Goal: Navigation & Orientation: Find specific page/section

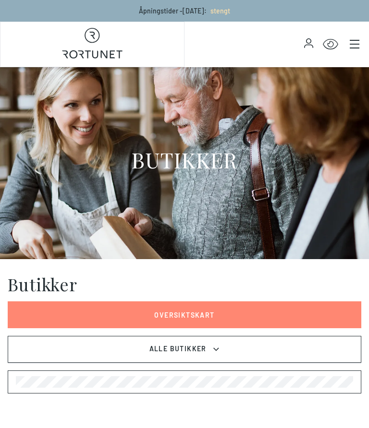
click at [221, 346] on button "Alle Butikker" at bounding box center [184, 349] width 353 height 27
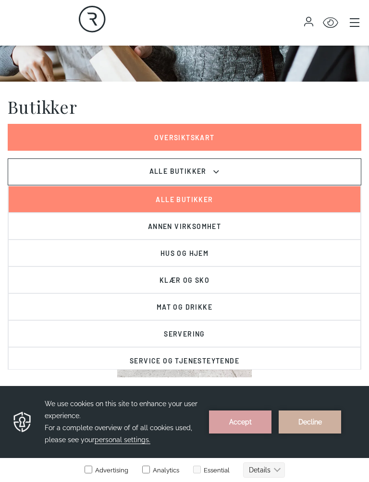
click at [220, 227] on button "Annen virksomhet" at bounding box center [184, 226] width 352 height 27
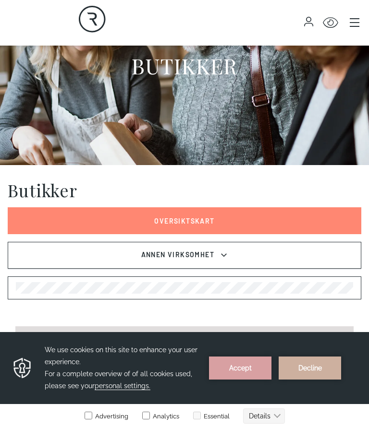
scroll to position [89, 0]
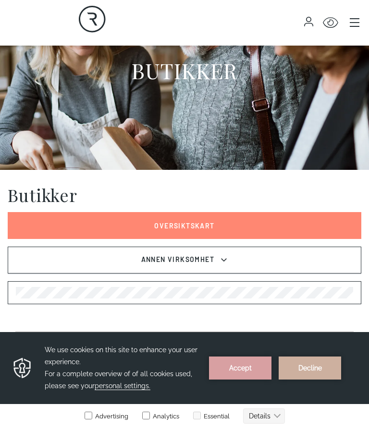
click at [224, 261] on icon at bounding box center [224, 259] width 6 height 3
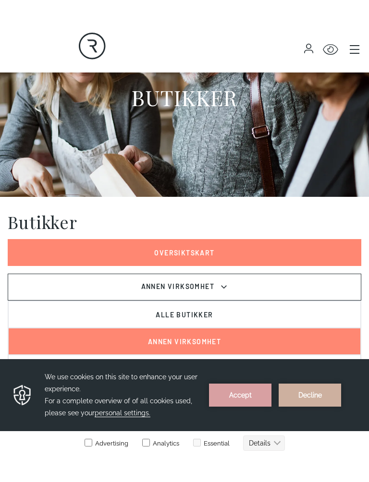
scroll to position [163, 0]
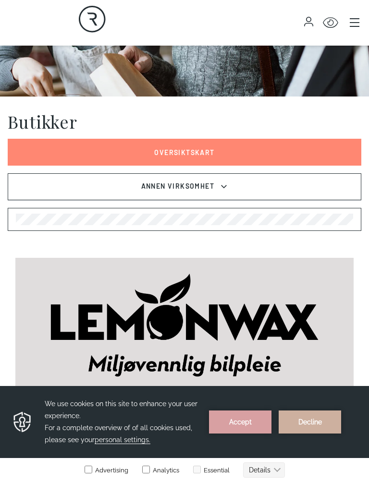
click at [228, 187] on icon at bounding box center [224, 187] width 10 height 12
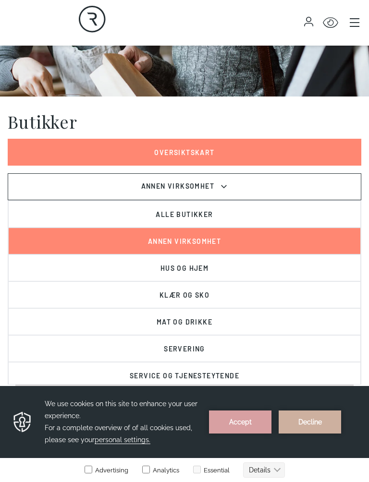
click at [209, 267] on button "Hus og hjem" at bounding box center [184, 267] width 352 height 27
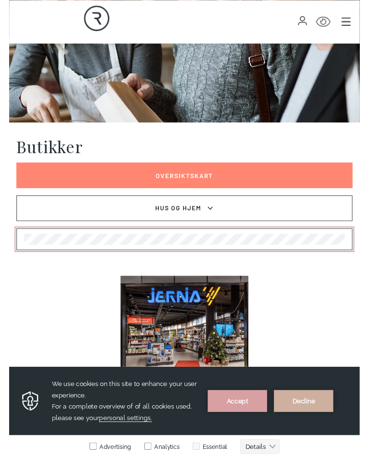
scroll to position [130, 0]
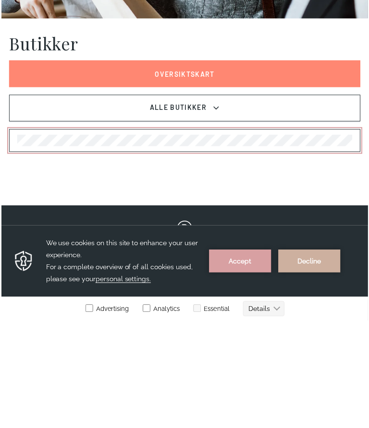
scroll to position [132, 0]
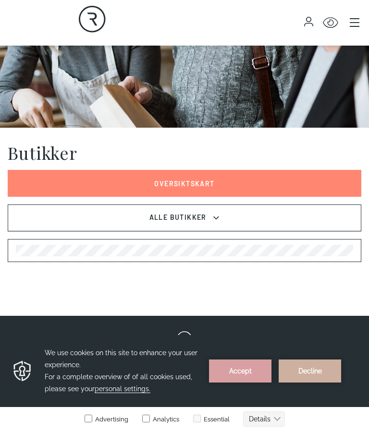
click at [354, 24] on icon "Main menu" at bounding box center [355, 23] width 10 height 10
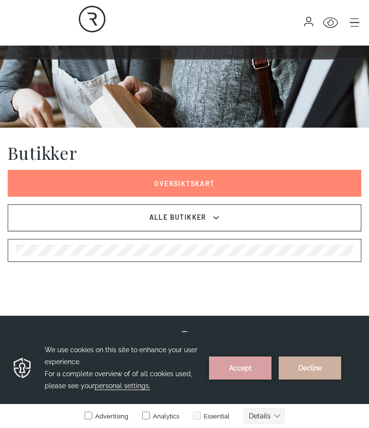
scroll to position [132, 0]
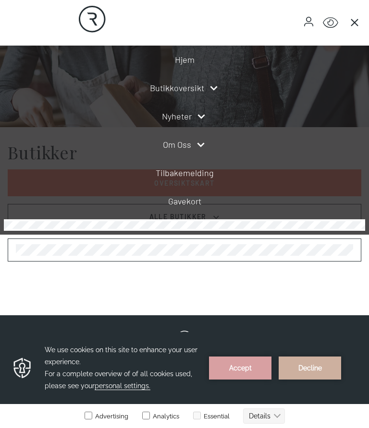
click at [214, 92] on icon at bounding box center [214, 89] width 12 height 12
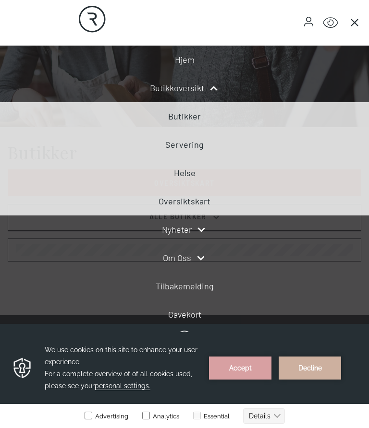
click at [202, 202] on link "Oversiktskart" at bounding box center [184, 201] width 52 height 11
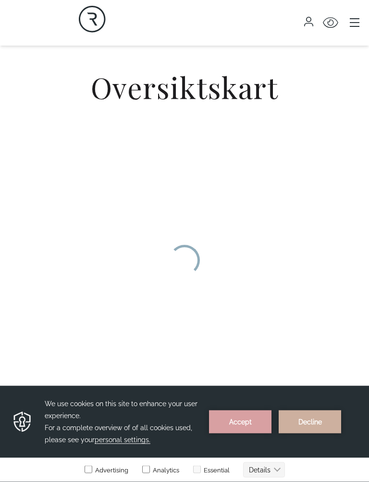
scroll to position [214, 0]
click at [243, 415] on button "Accept" at bounding box center [240, 421] width 62 height 23
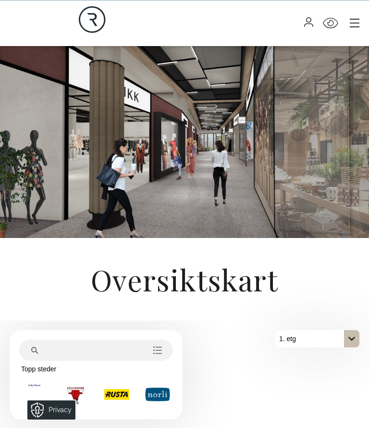
scroll to position [13, 0]
